Goal: Information Seeking & Learning: Learn about a topic

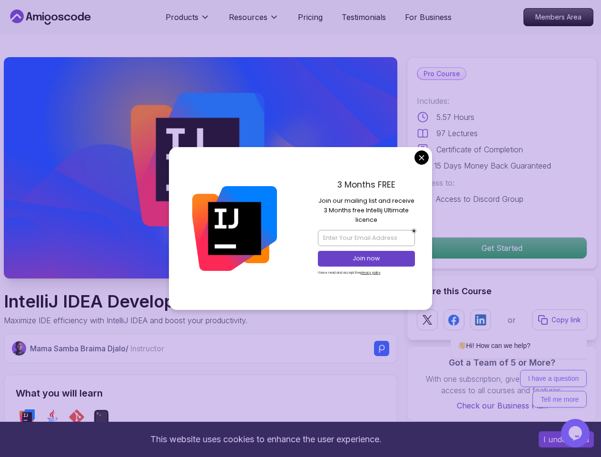
click at [187, 21] on p "Products" at bounding box center [182, 16] width 33 height 11
click at [253, 21] on p "Resources" at bounding box center [248, 16] width 39 height 11
click at [502, 248] on p "Get Started" at bounding box center [501, 247] width 169 height 21
click at [575, 433] on icon "$i18n('chat', 'chat_widget')" at bounding box center [575, 433] width 13 height 14
click at [580, 319] on div "Back Rate this chat Insert emoji Hi there Need help? Search our help center for…" at bounding box center [508, 286] width 167 height 247
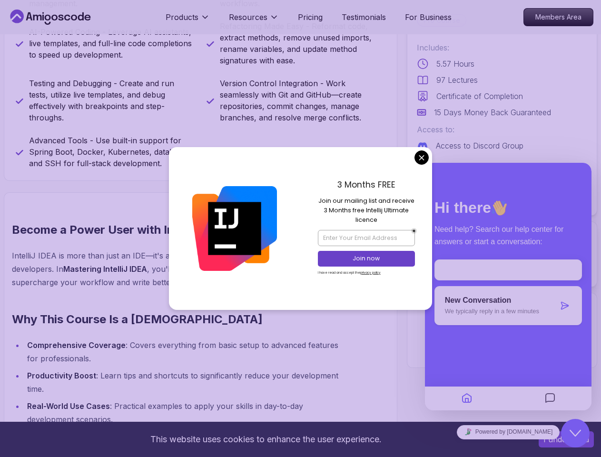
click at [506, 370] on div "Hi there Need help? Search our help center for answers or start a conversation:…" at bounding box center [508, 282] width 167 height 182
click at [553, 378] on div "Hi there Need help? Search our help center for answers or start a conversation:…" at bounding box center [508, 286] width 167 height 247
click at [560, 399] on div at bounding box center [549, 398] width 83 height 19
